Goal: Navigation & Orientation: Understand site structure

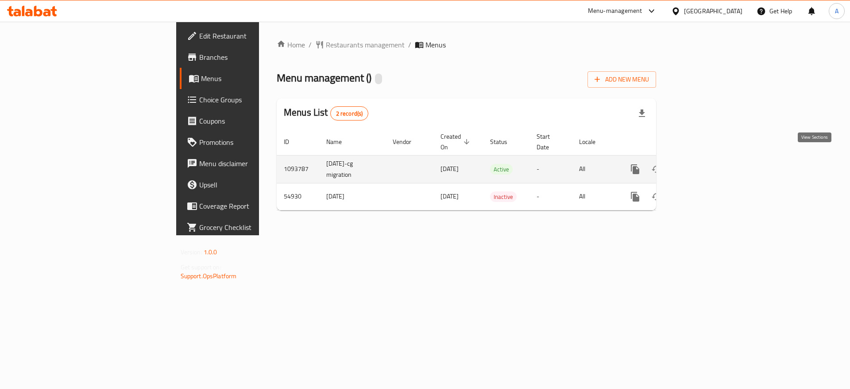
click at [709, 165] on link "enhanced table" at bounding box center [698, 168] width 21 height 21
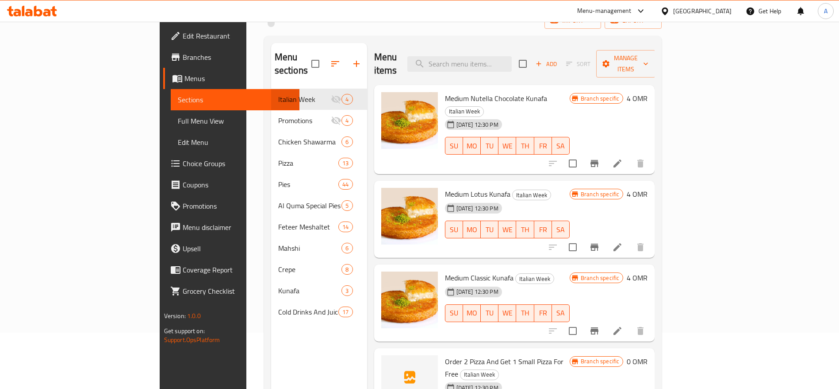
scroll to position [124, 0]
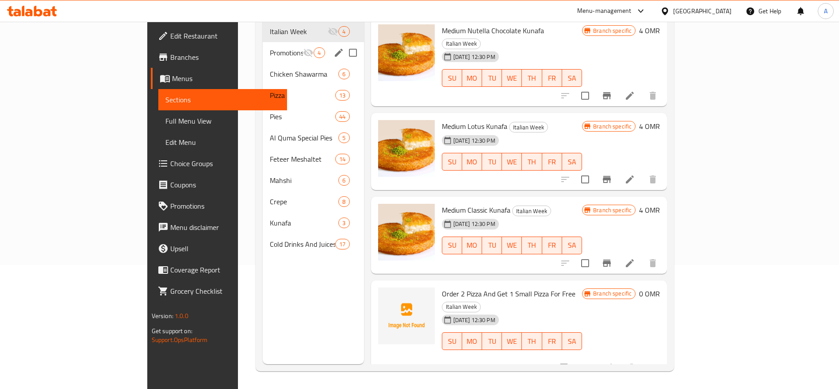
click at [263, 45] on div "Promotions 4" at bounding box center [313, 52] width 101 height 21
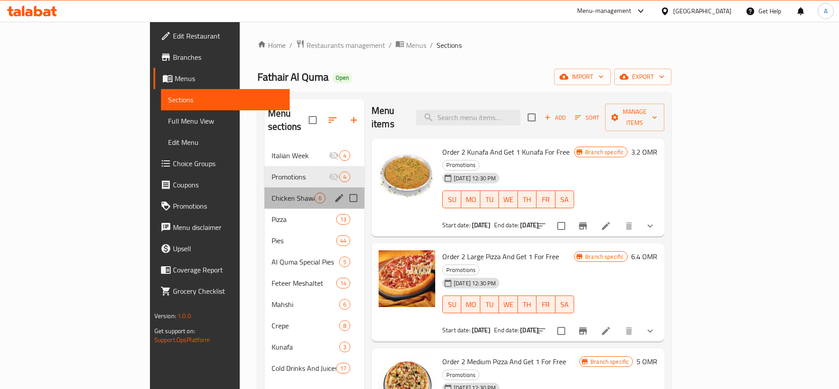
click at [265, 193] on div "Chicken Shawarma 6" at bounding box center [315, 197] width 100 height 21
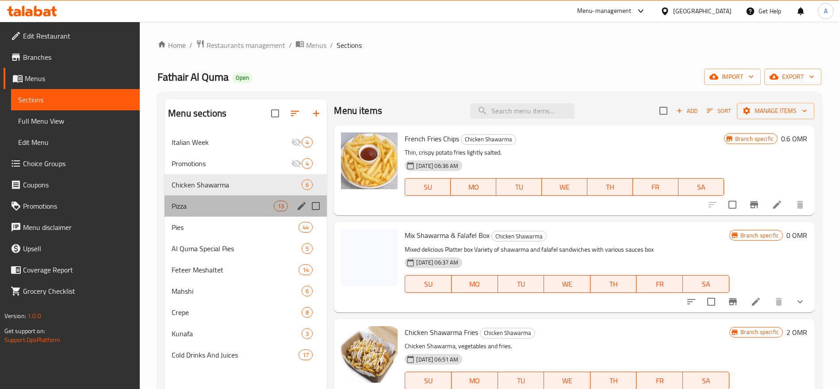
click at [205, 215] on div "Pizza 13" at bounding box center [246, 205] width 162 height 21
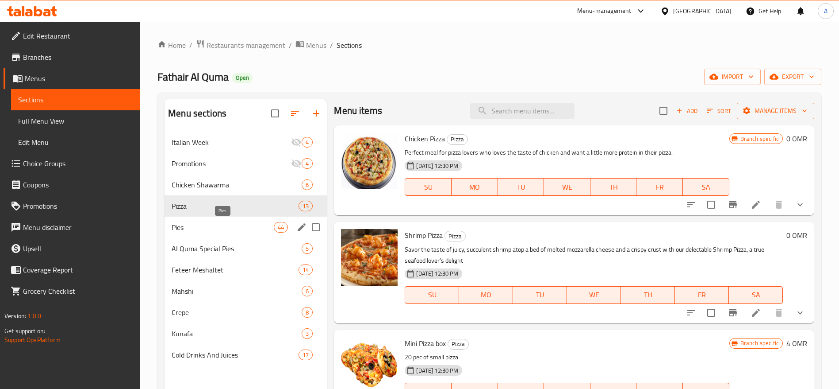
click at [207, 231] on span "Pies" at bounding box center [223, 227] width 102 height 11
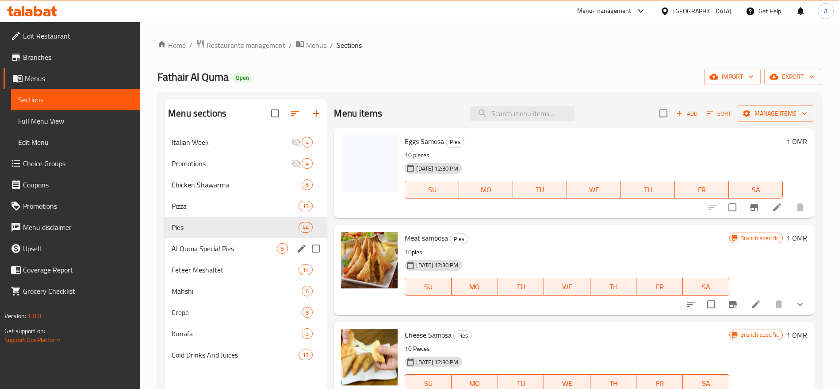
click at [192, 242] on div "Al Quma Special Pies 5" at bounding box center [246, 248] width 162 height 21
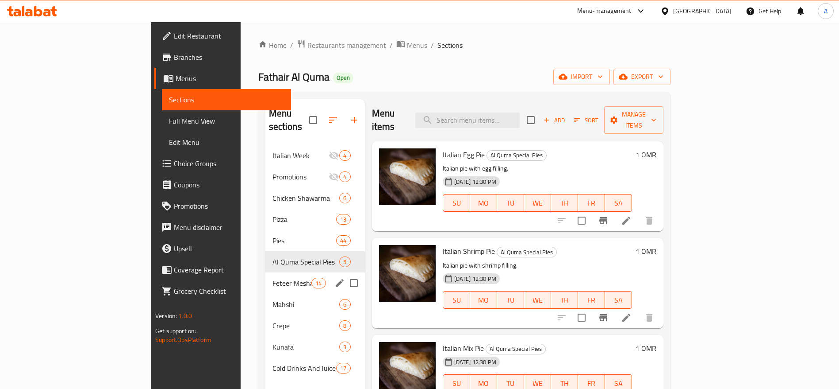
click at [266, 278] on div "Feteer Meshaltet 14" at bounding box center [316, 282] width 100 height 21
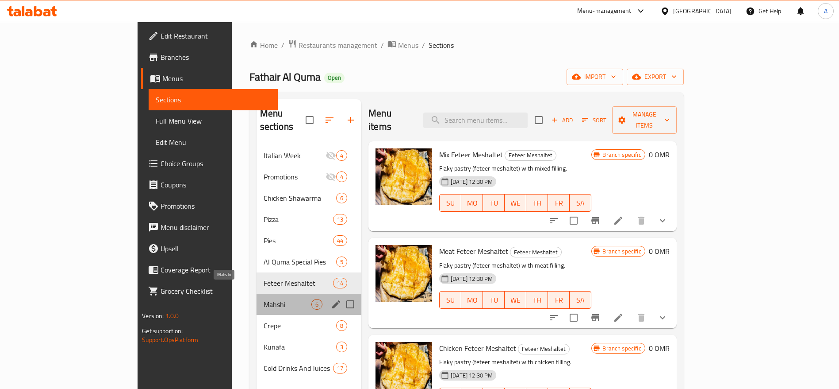
click at [264, 299] on span "Mahshi" at bounding box center [288, 304] width 48 height 11
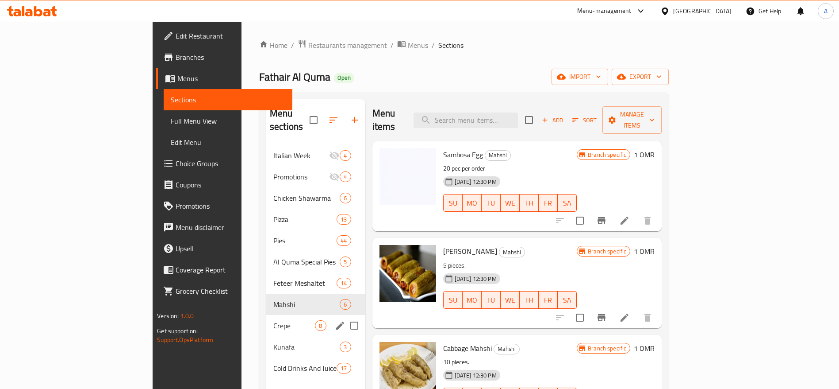
click at [266, 317] on div "Crepe 8" at bounding box center [315, 325] width 99 height 21
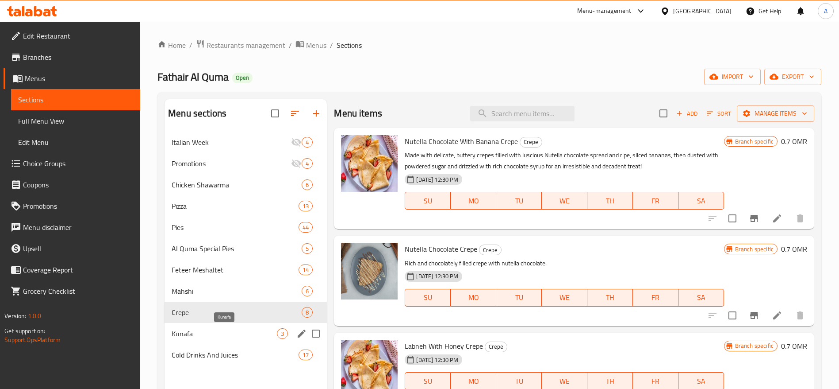
click at [206, 338] on span "Kunafa" at bounding box center [224, 333] width 105 height 11
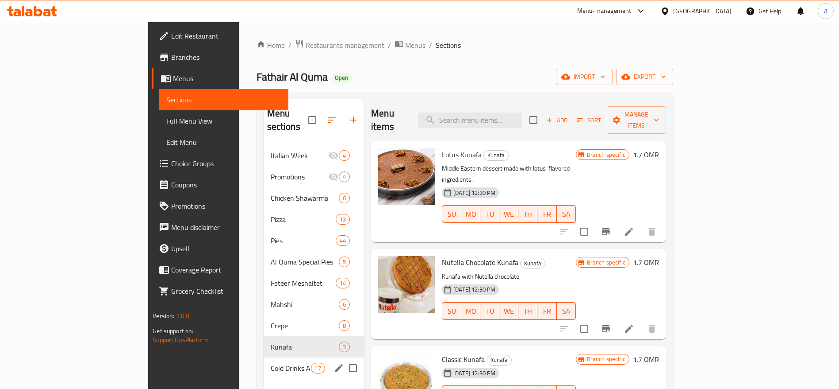
click at [264, 363] on div "Cold Drinks And Juices 17" at bounding box center [314, 367] width 101 height 21
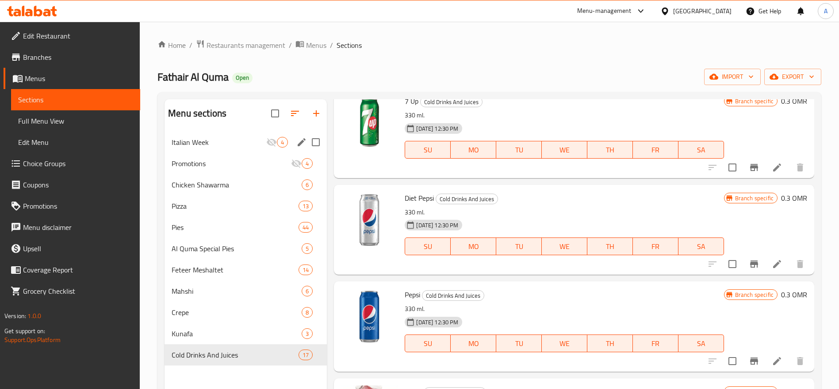
click at [211, 148] on div "Italian Week 4" at bounding box center [246, 141] width 162 height 21
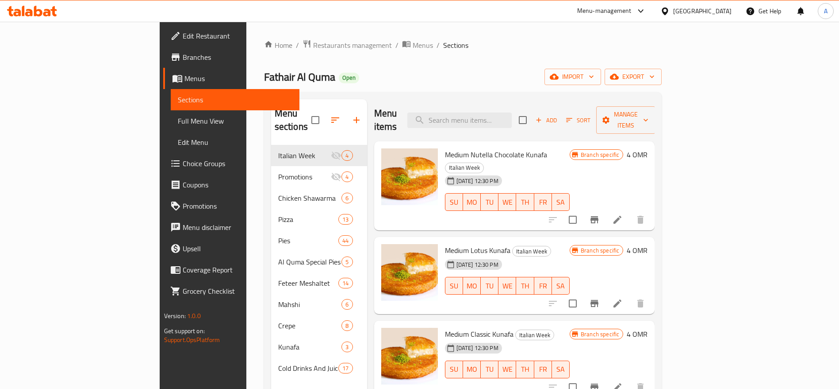
scroll to position [124, 0]
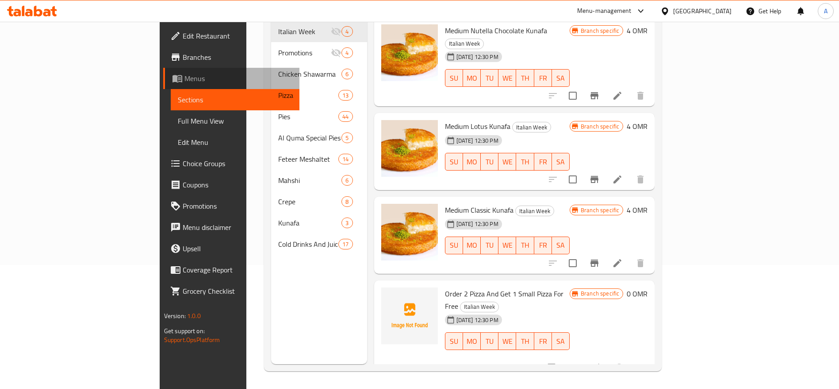
click at [185, 76] on span "Menus" at bounding box center [239, 78] width 108 height 11
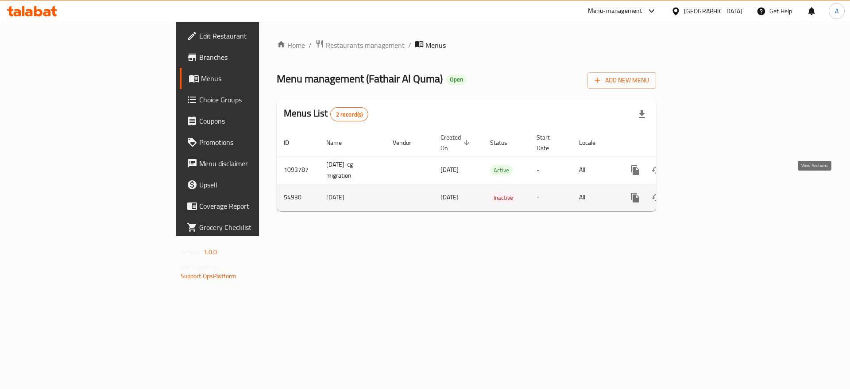
click at [709, 187] on link "enhanced table" at bounding box center [698, 197] width 21 height 21
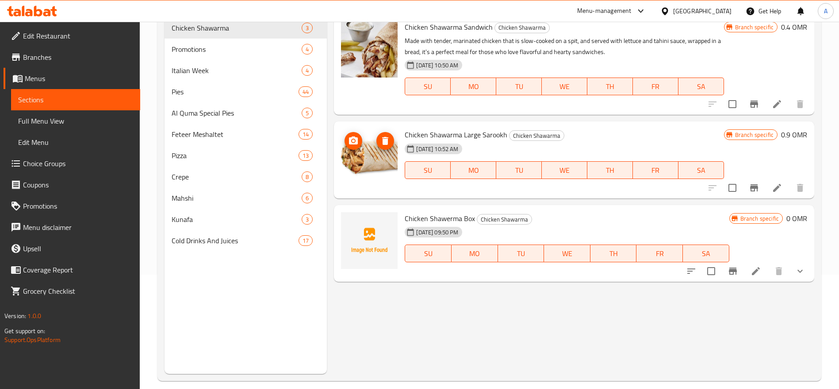
scroll to position [124, 0]
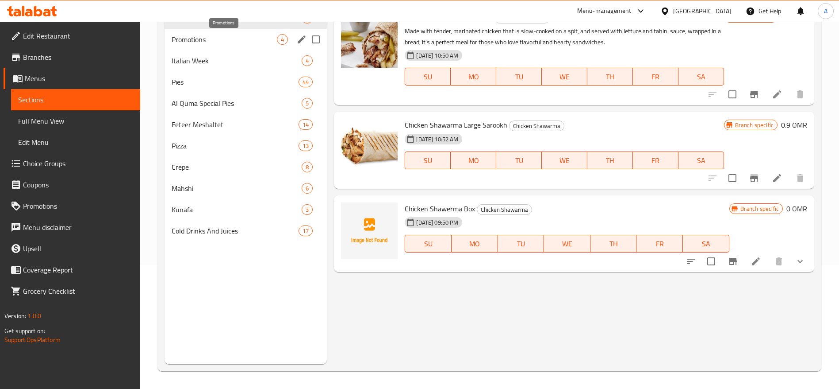
click at [214, 39] on span "Promotions" at bounding box center [224, 39] width 105 height 11
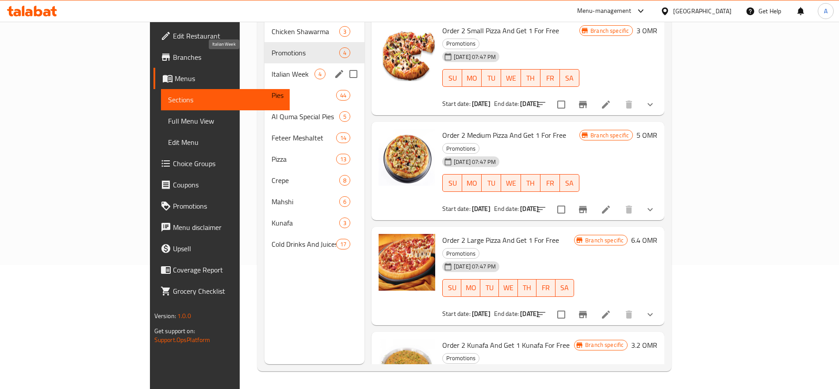
click at [272, 69] on span "Italian Week" at bounding box center [293, 74] width 43 height 11
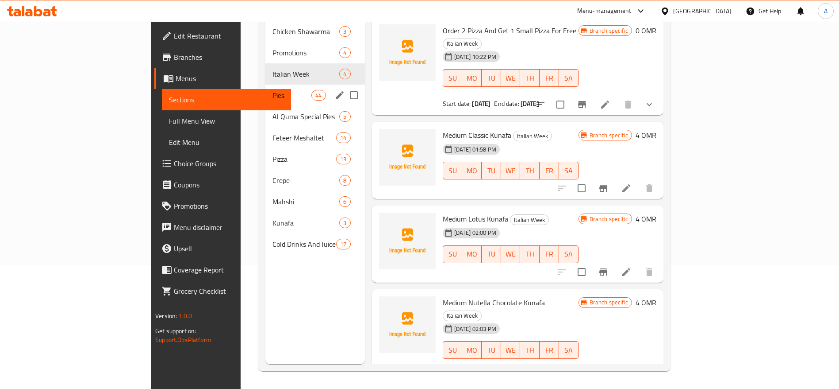
click at [266, 89] on div "Pies 44" at bounding box center [316, 95] width 100 height 21
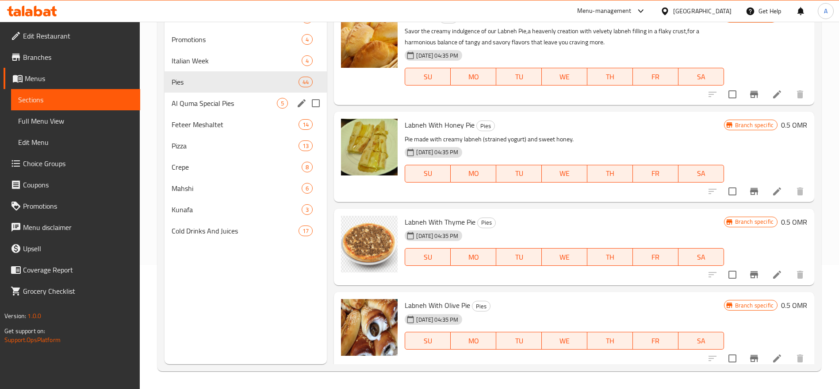
click at [218, 108] on div "Al Quma Special Pies 5" at bounding box center [246, 102] width 162 height 21
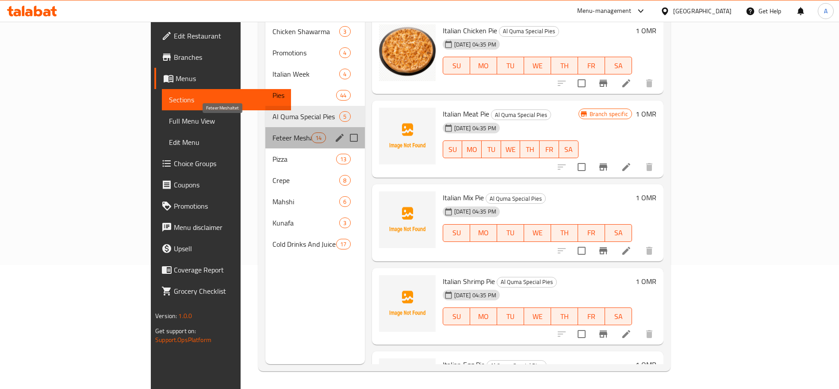
click at [273, 132] on span "Feteer Meshaltet" at bounding box center [292, 137] width 39 height 11
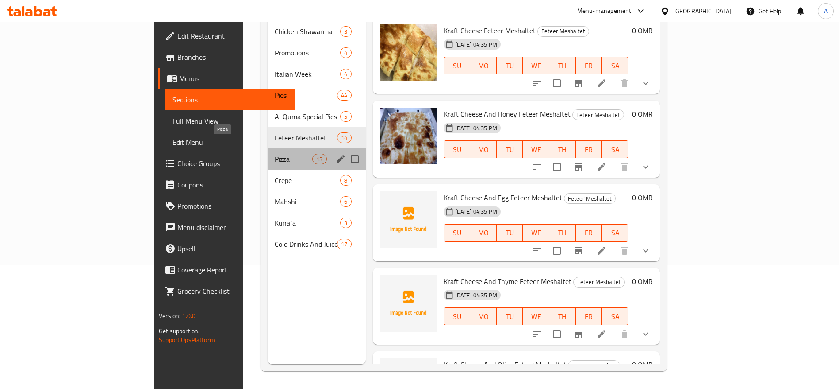
click at [275, 154] on span "Pizza" at bounding box center [294, 159] width 38 height 11
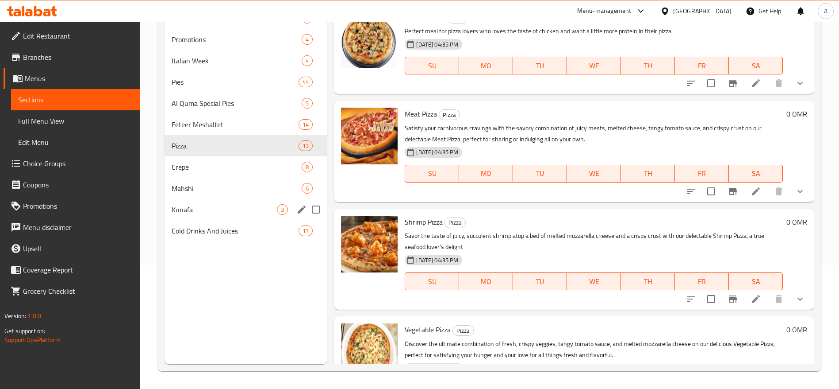
click at [239, 203] on div "Kunafa 3" at bounding box center [246, 209] width 162 height 21
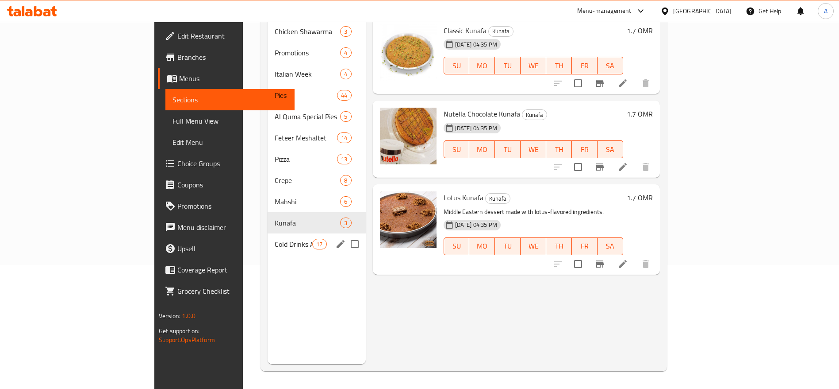
click at [268, 212] on div "Kunafa 3" at bounding box center [317, 222] width 98 height 21
click at [275, 239] on span "Cold Drinks And Juices" at bounding box center [294, 244] width 38 height 11
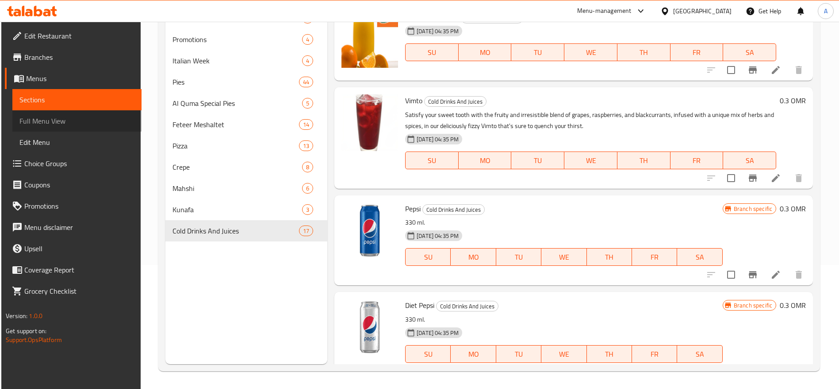
drag, startPoint x: 58, startPoint y: 118, endPoint x: 408, endPoint y: 6, distance: 368.0
click at [58, 118] on span "Full Menu View" at bounding box center [76, 120] width 115 height 11
click at [53, 75] on span "Menus" at bounding box center [80, 78] width 108 height 11
